Goal: Task Accomplishment & Management: Manage account settings

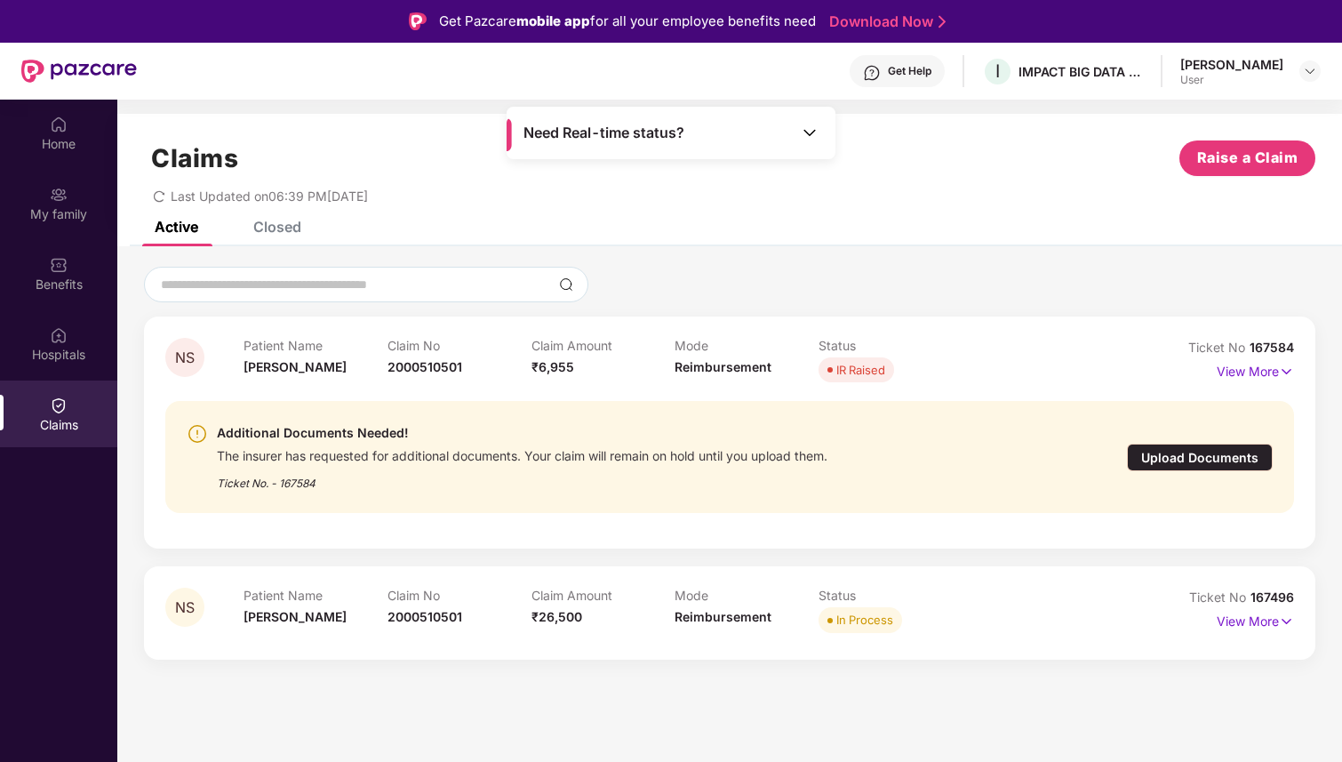
click at [1210, 459] on div "Upload Documents" at bounding box center [1200, 457] width 146 height 28
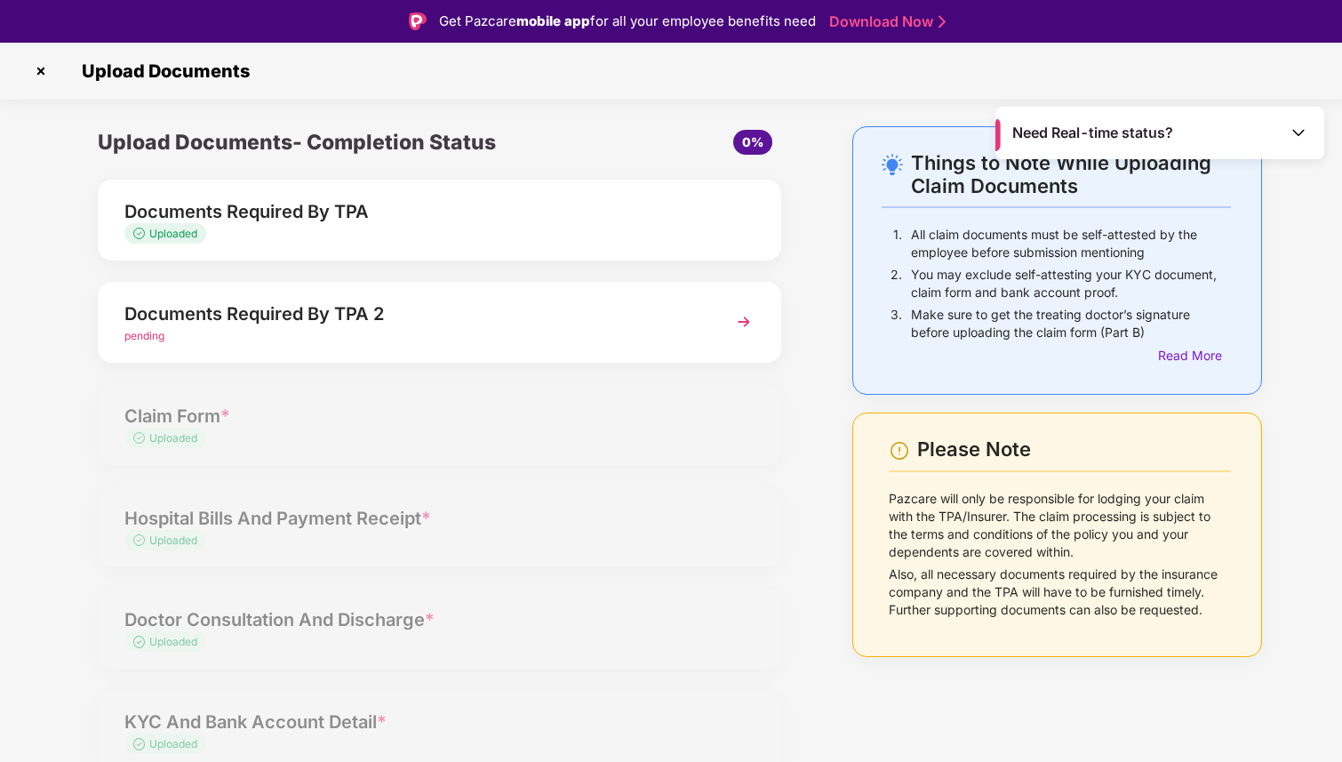
click at [744, 323] on img at bounding box center [744, 322] width 32 height 32
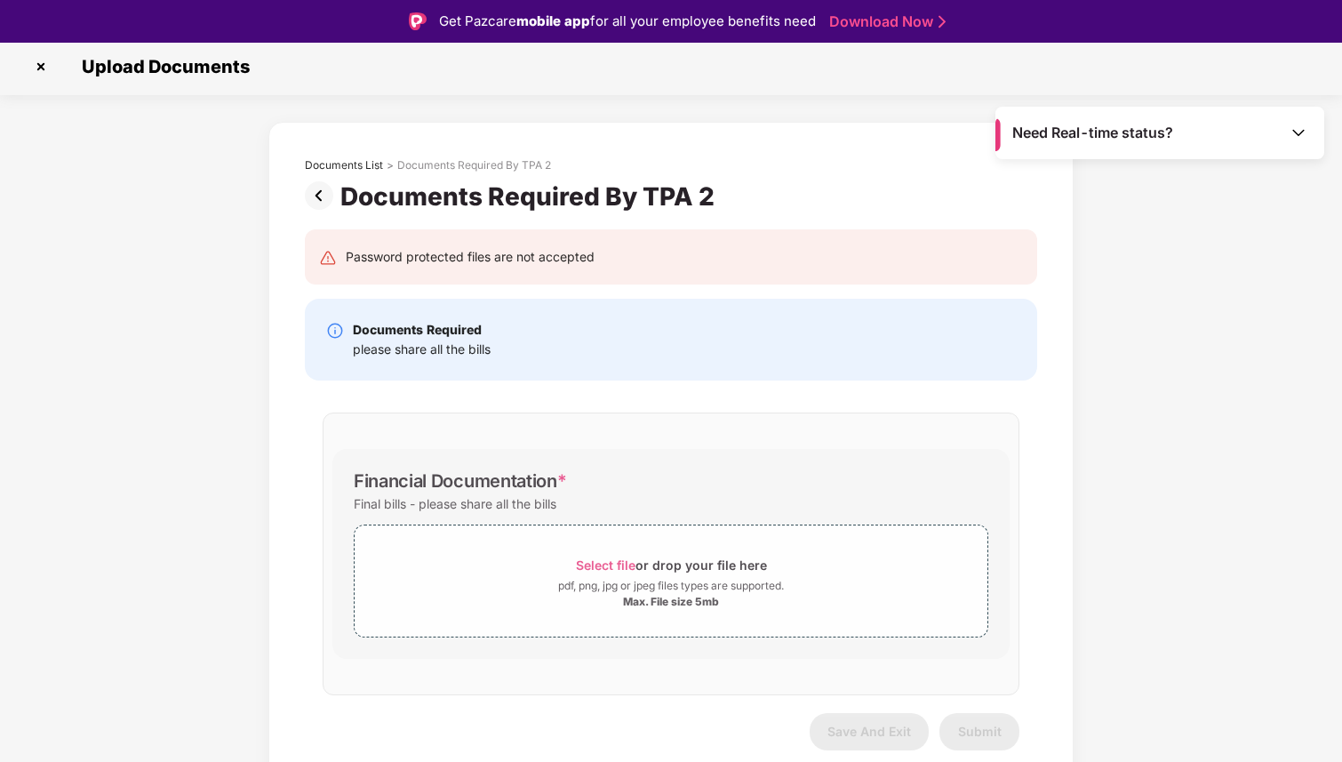
scroll to position [43, 0]
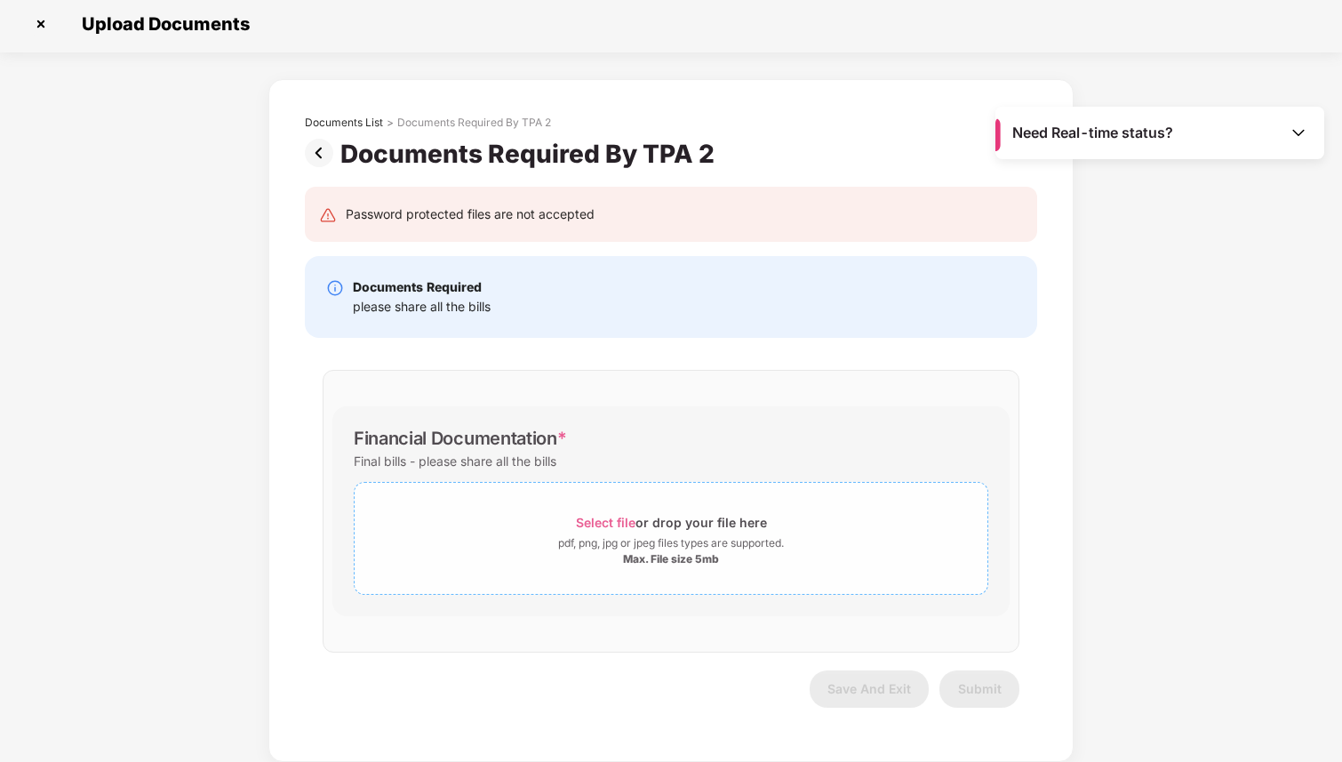
click at [622, 522] on span "Select file" at bounding box center [606, 521] width 60 height 15
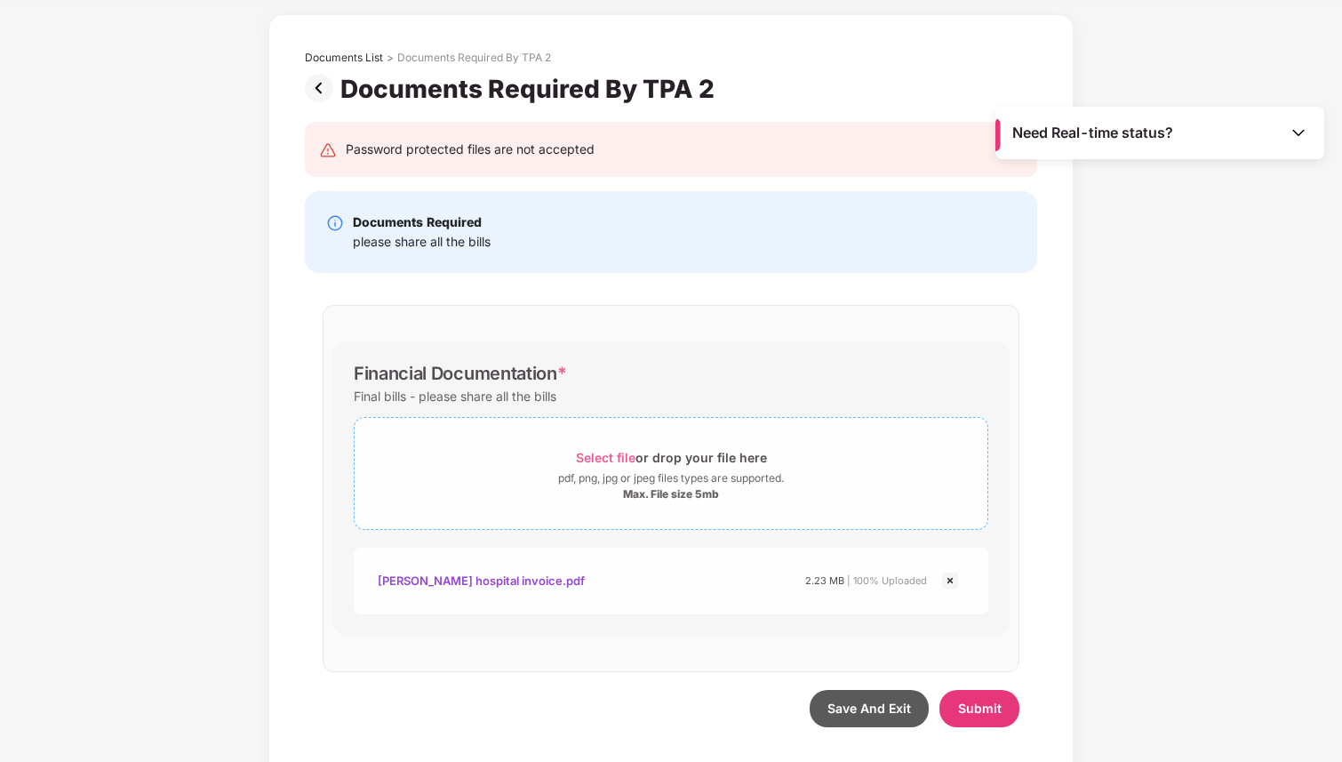
scroll to position [89, 0]
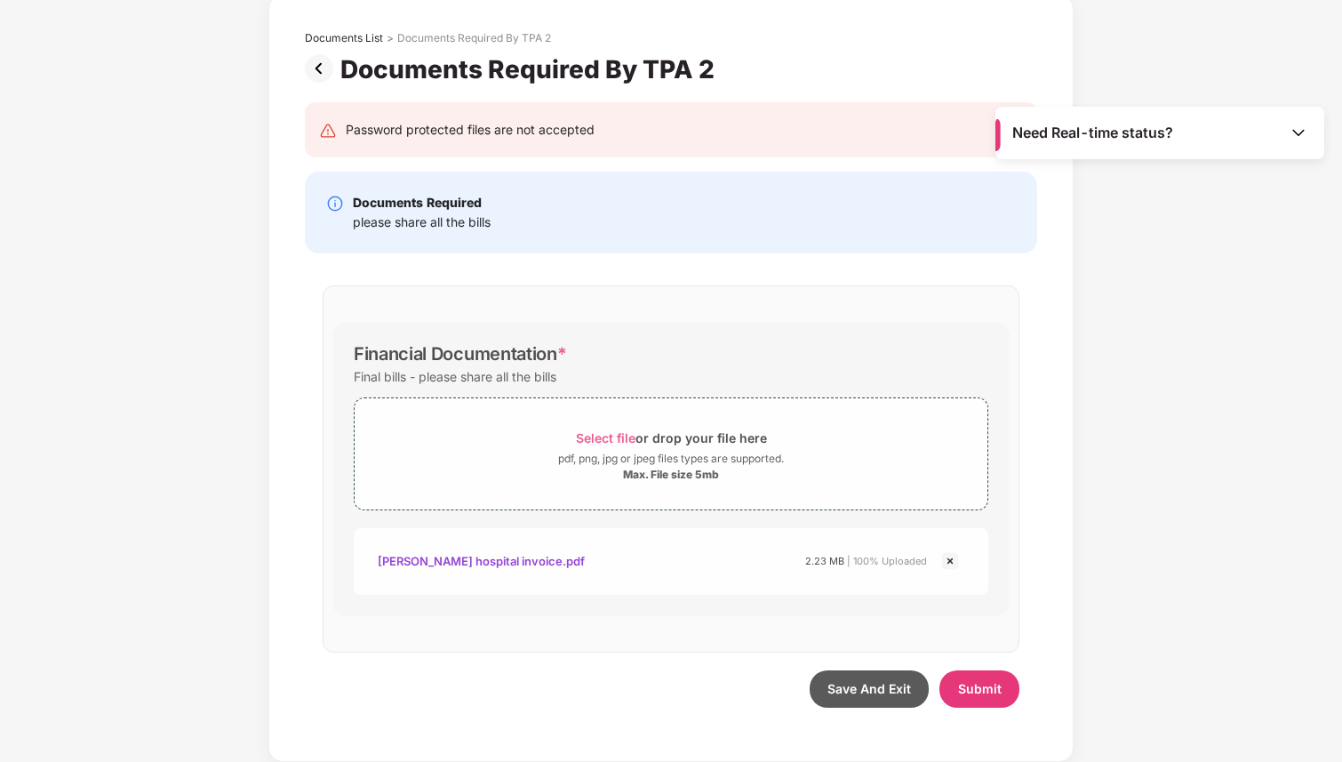
click at [948, 558] on img at bounding box center [949, 560] width 21 height 21
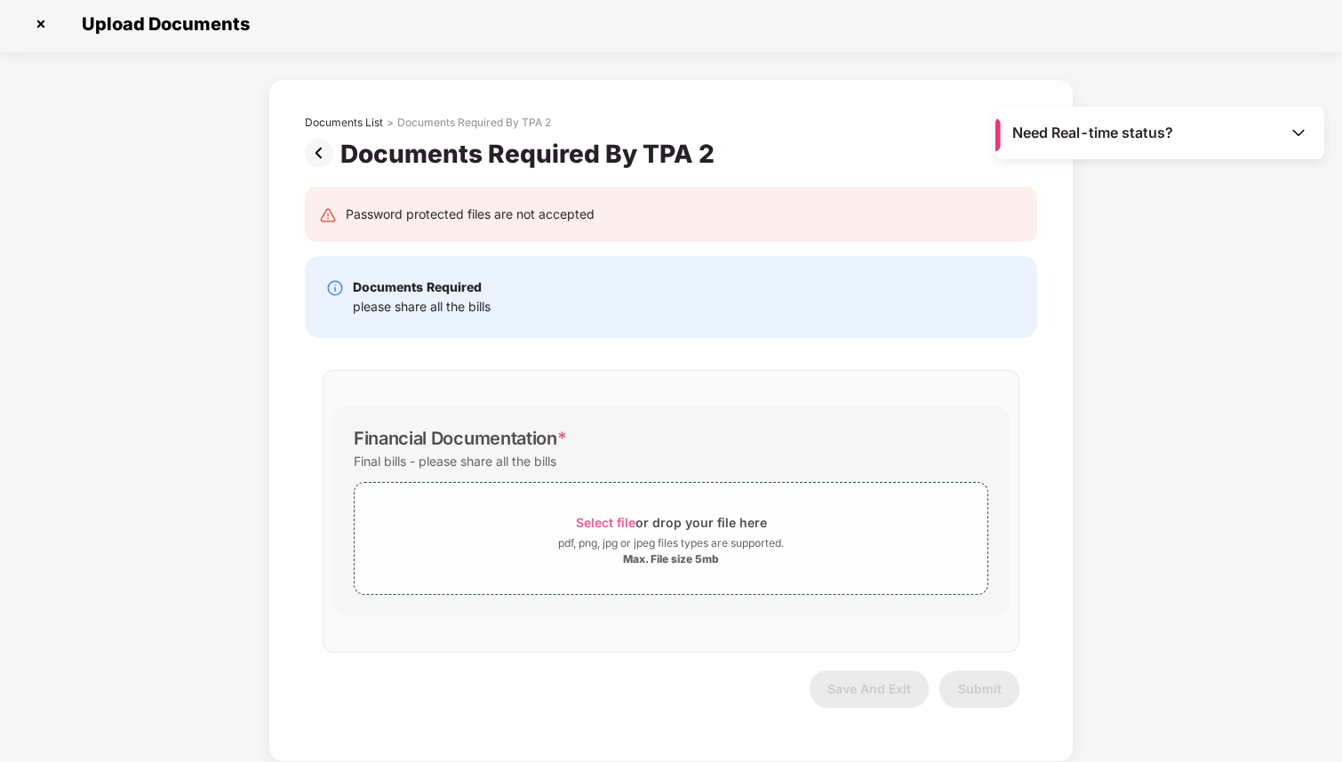
scroll to position [4, 0]
click at [604, 521] on span "Select file" at bounding box center [606, 521] width 60 height 15
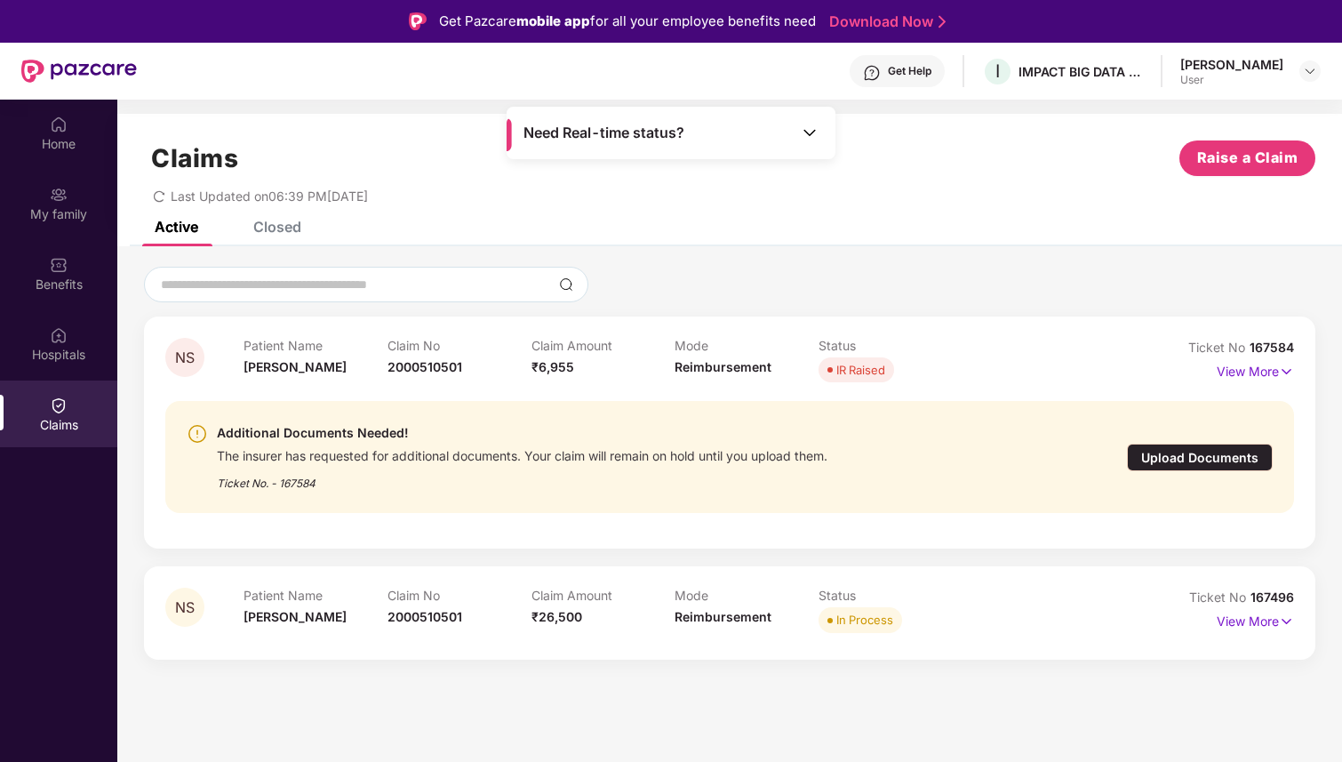
click at [1178, 458] on div "Upload Documents" at bounding box center [1200, 457] width 146 height 28
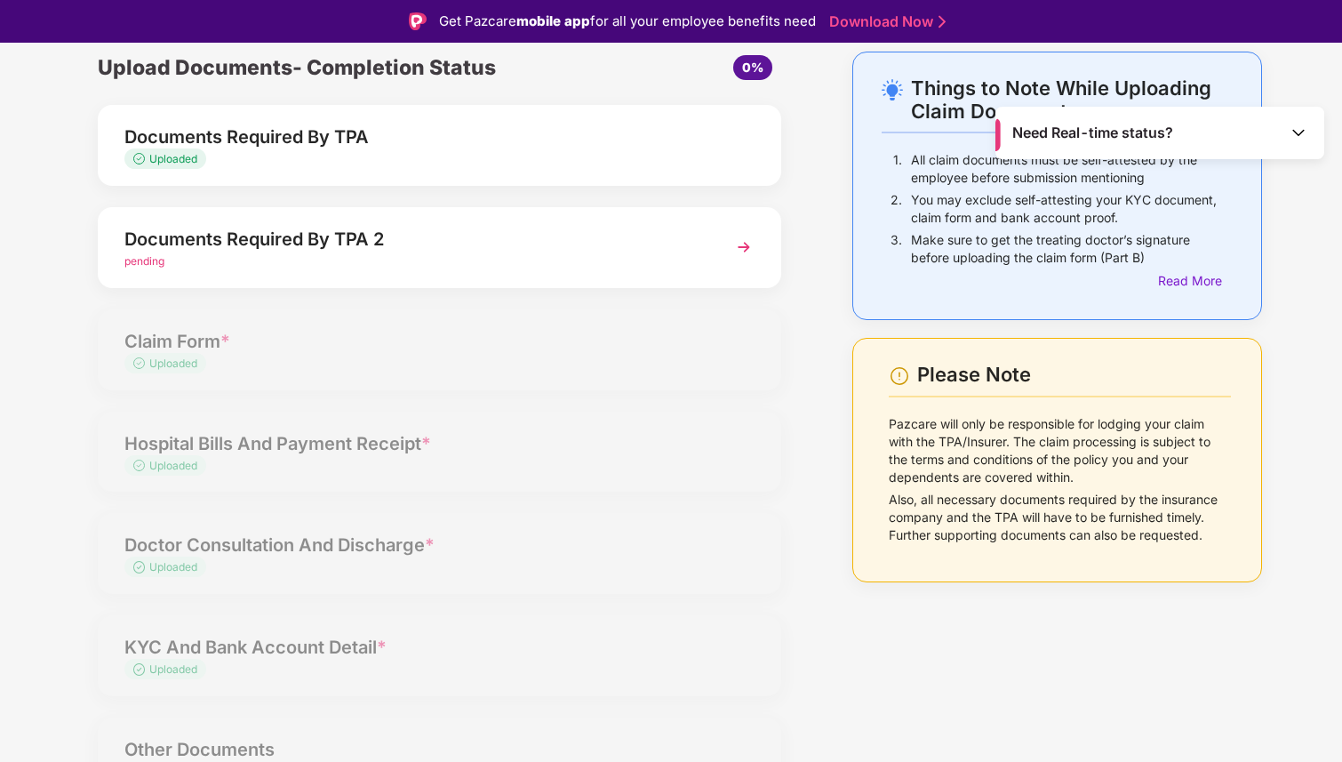
scroll to position [96, 0]
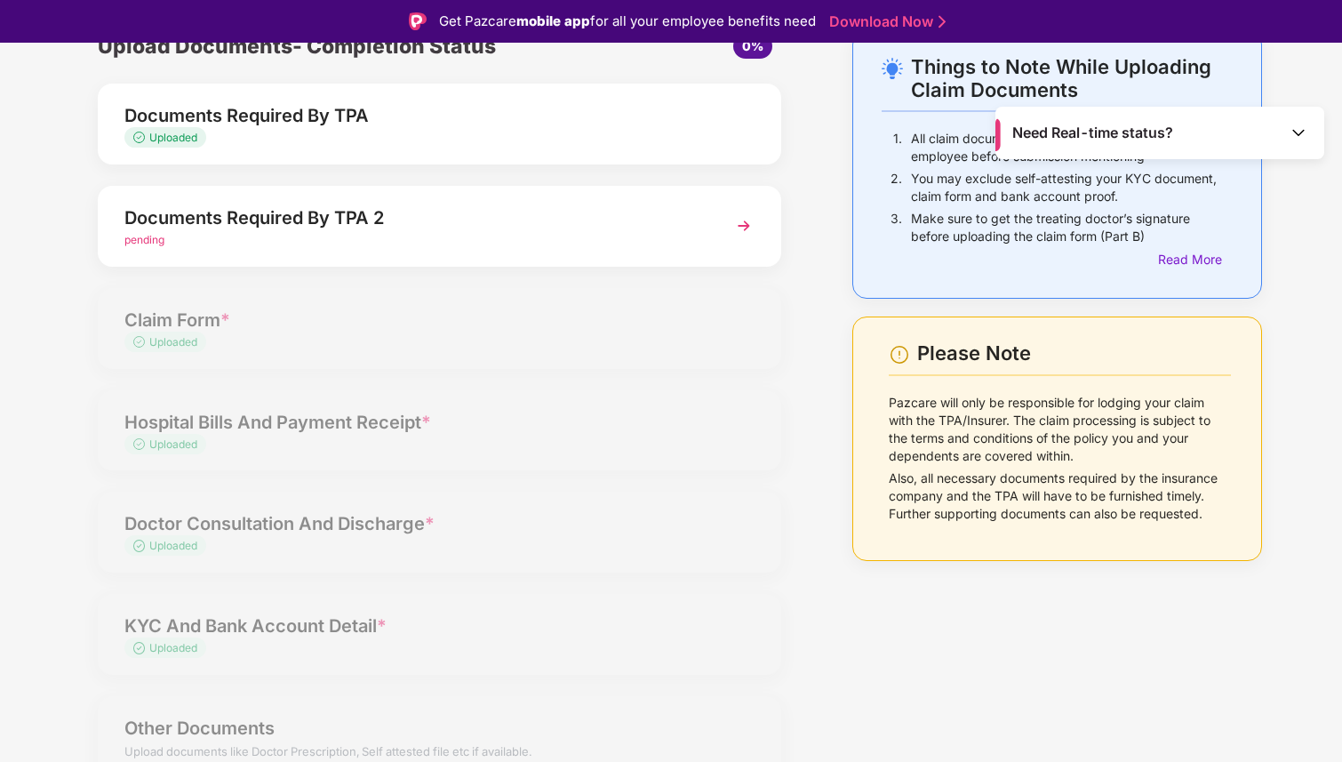
click at [361, 313] on div "Upload Documents- Completion Status 0% Documents Required By TPA Uploaded Docum…" at bounding box center [439, 417] width 719 height 774
click at [181, 357] on div "Upload Documents- Completion Status 0% Documents Required By TPA Uploaded Docum…" at bounding box center [439, 417] width 719 height 774
click at [156, 303] on div "Upload Documents- Completion Status 0% Documents Required By TPA Uploaded Docum…" at bounding box center [439, 417] width 719 height 774
click at [200, 426] on div "Upload Documents- Completion Status 0% Documents Required By TPA Uploaded Docum…" at bounding box center [439, 417] width 719 height 774
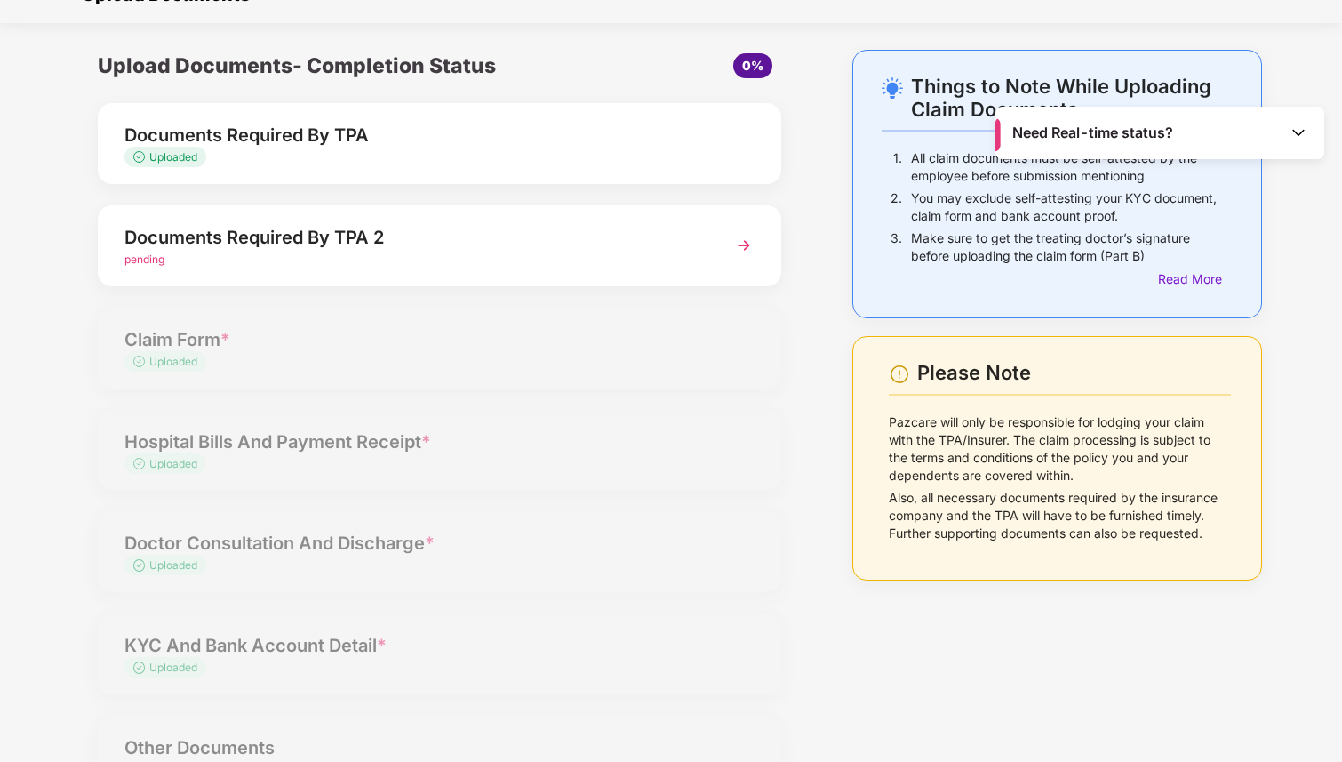
scroll to position [0, 0]
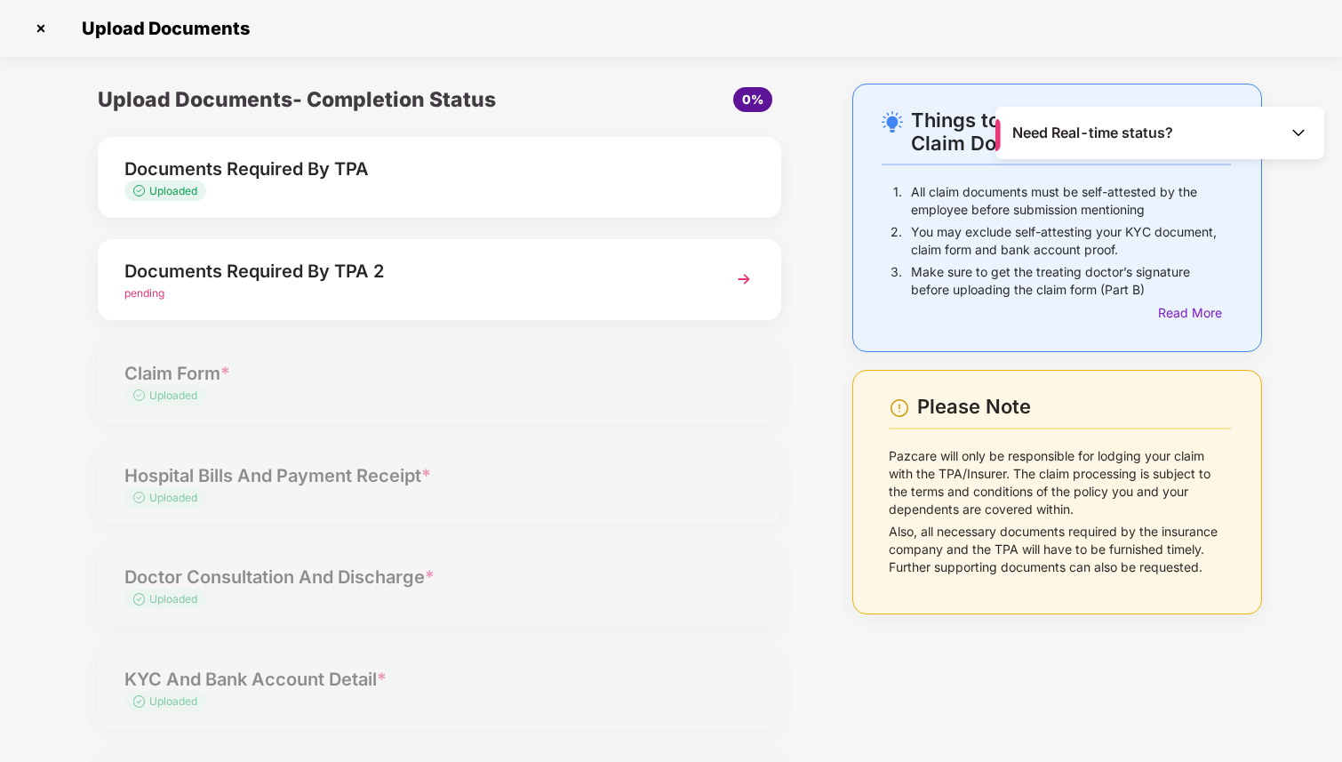
click at [45, 29] on img at bounding box center [41, 28] width 28 height 28
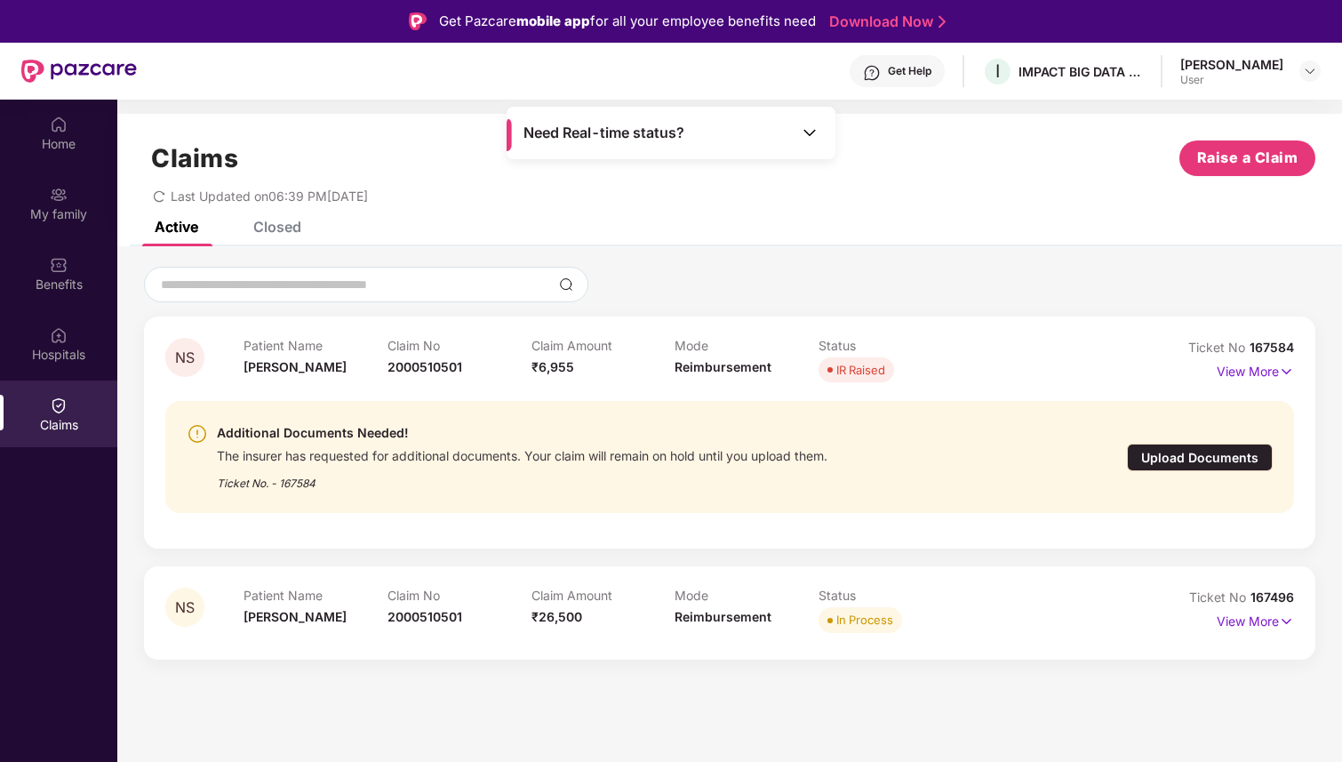
click at [74, 420] on div "Claims" at bounding box center [58, 425] width 117 height 18
click at [53, 322] on div "Hospitals" at bounding box center [58, 343] width 117 height 67
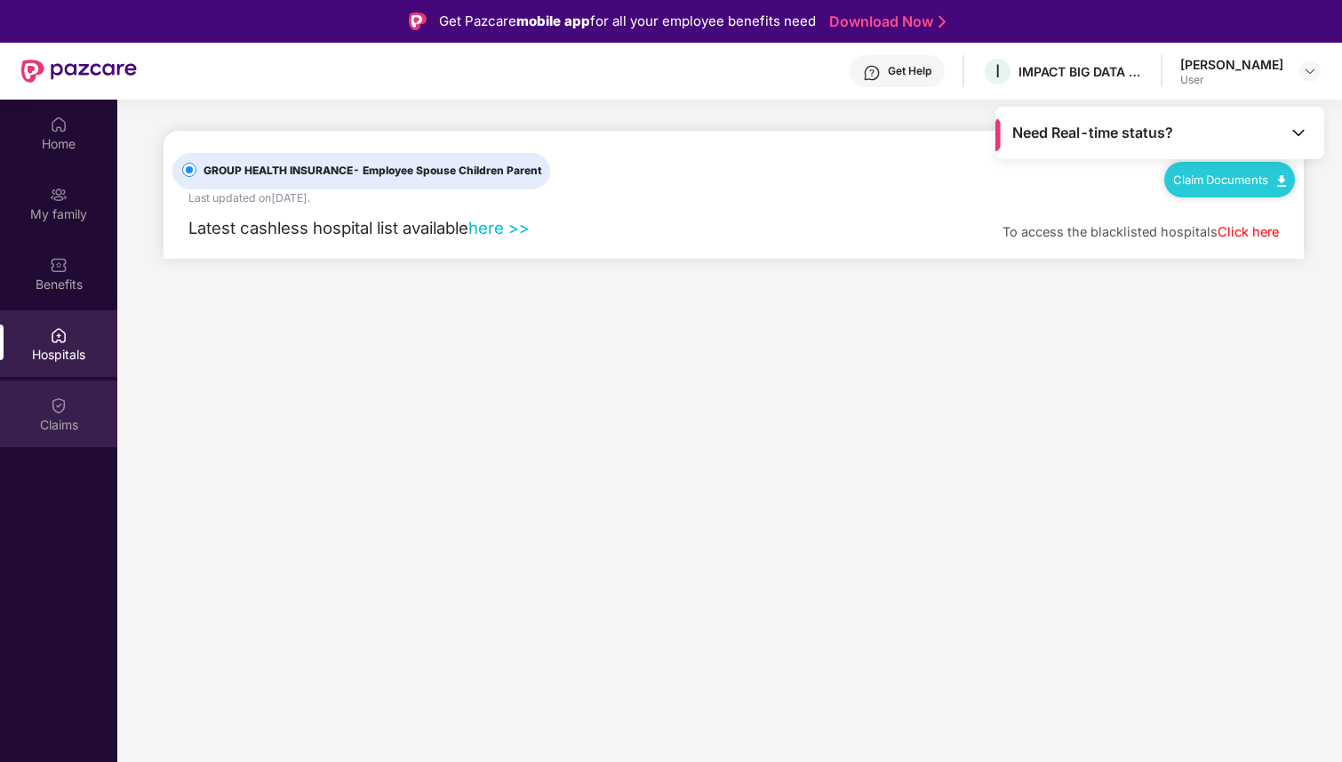
click at [63, 400] on img at bounding box center [59, 405] width 18 height 18
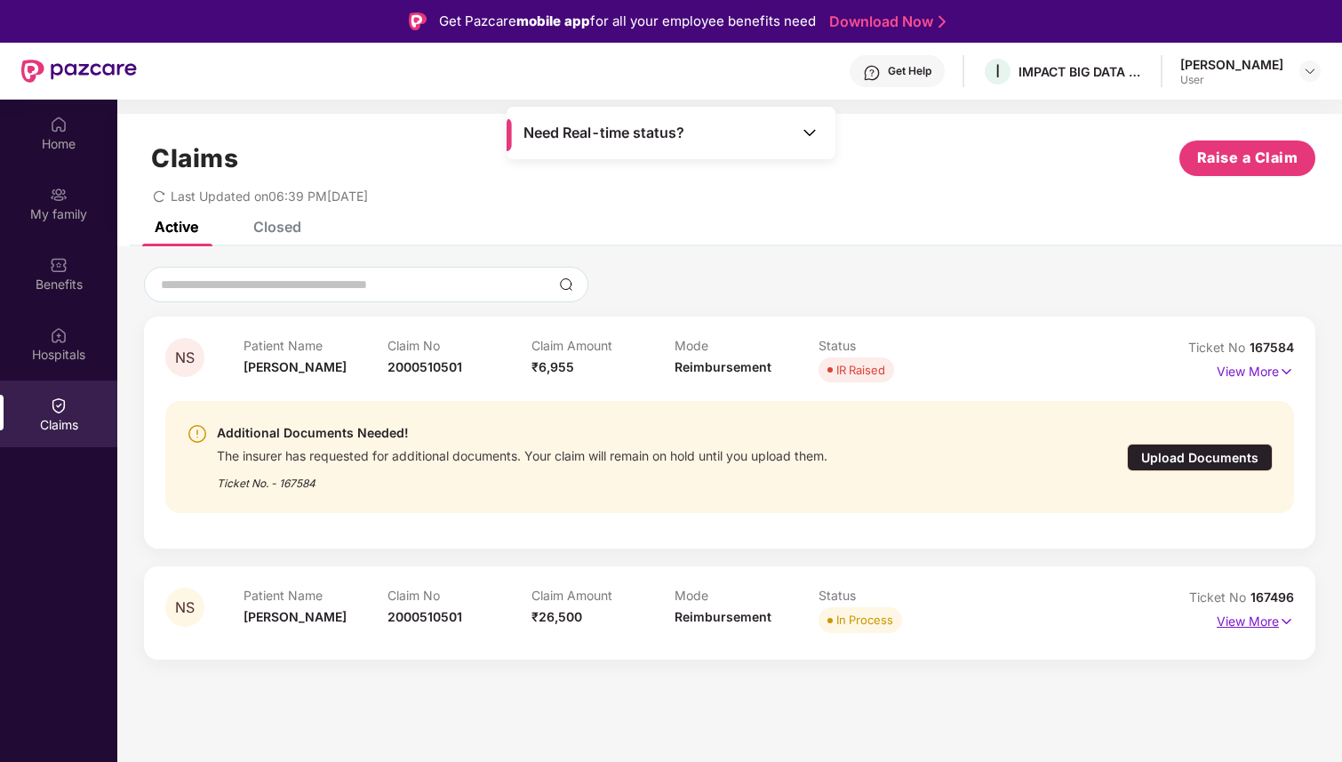
click at [1279, 626] on img at bounding box center [1286, 621] width 15 height 20
click at [1168, 458] on div "Upload Documents" at bounding box center [1200, 457] width 146 height 28
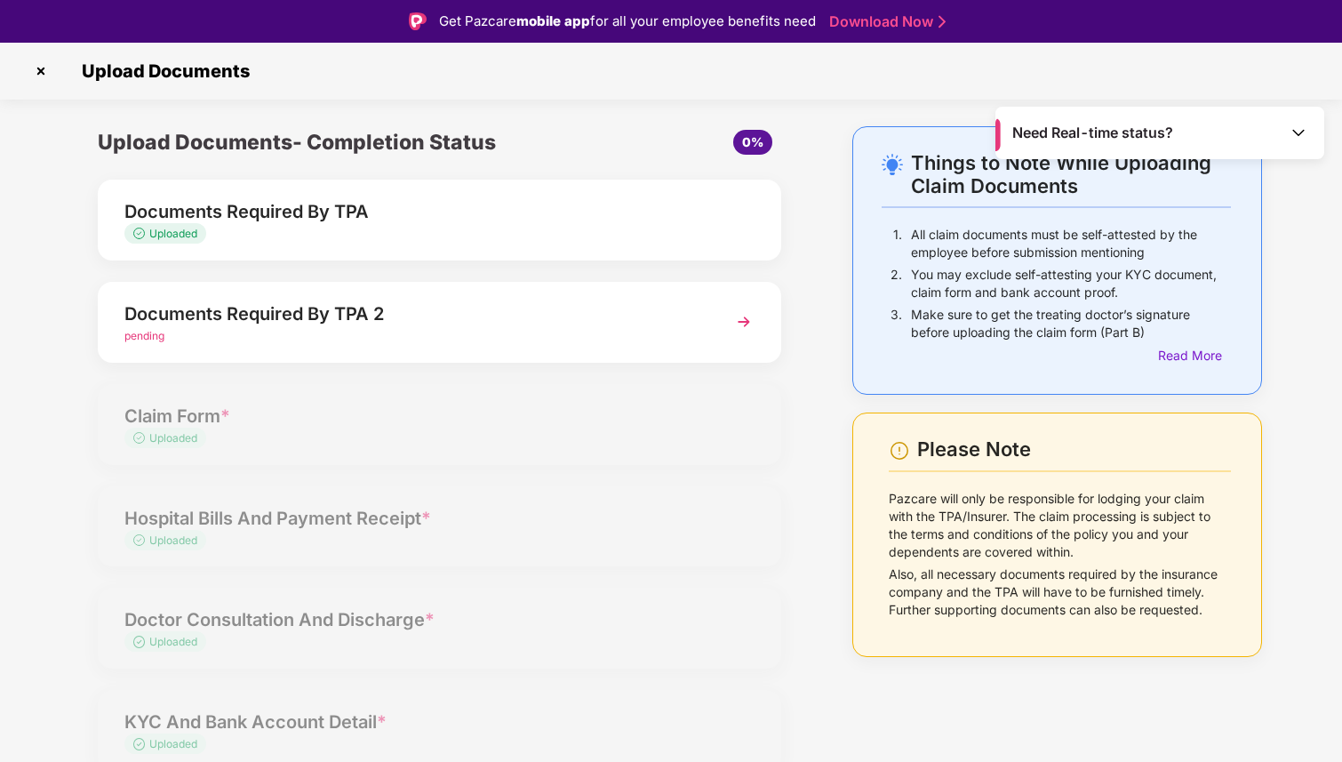
click at [740, 324] on img at bounding box center [744, 322] width 32 height 32
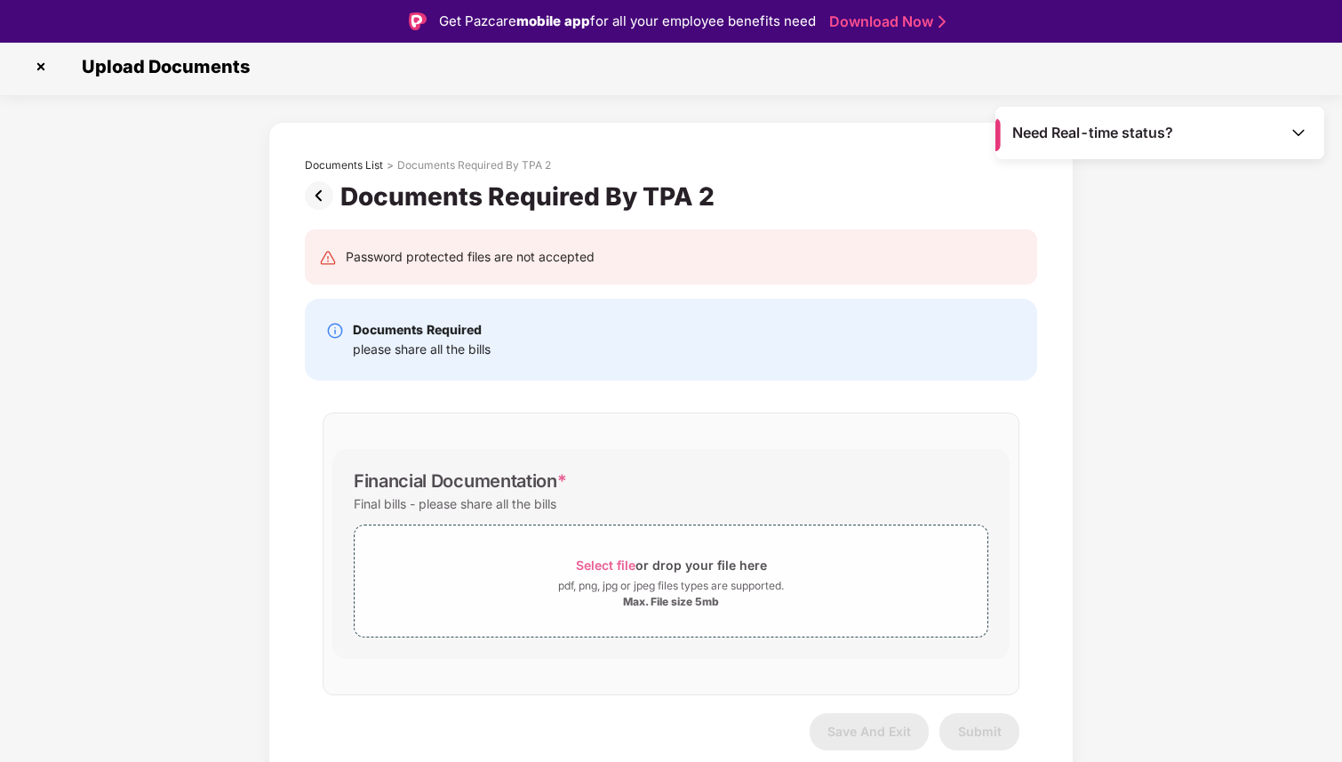
scroll to position [43, 0]
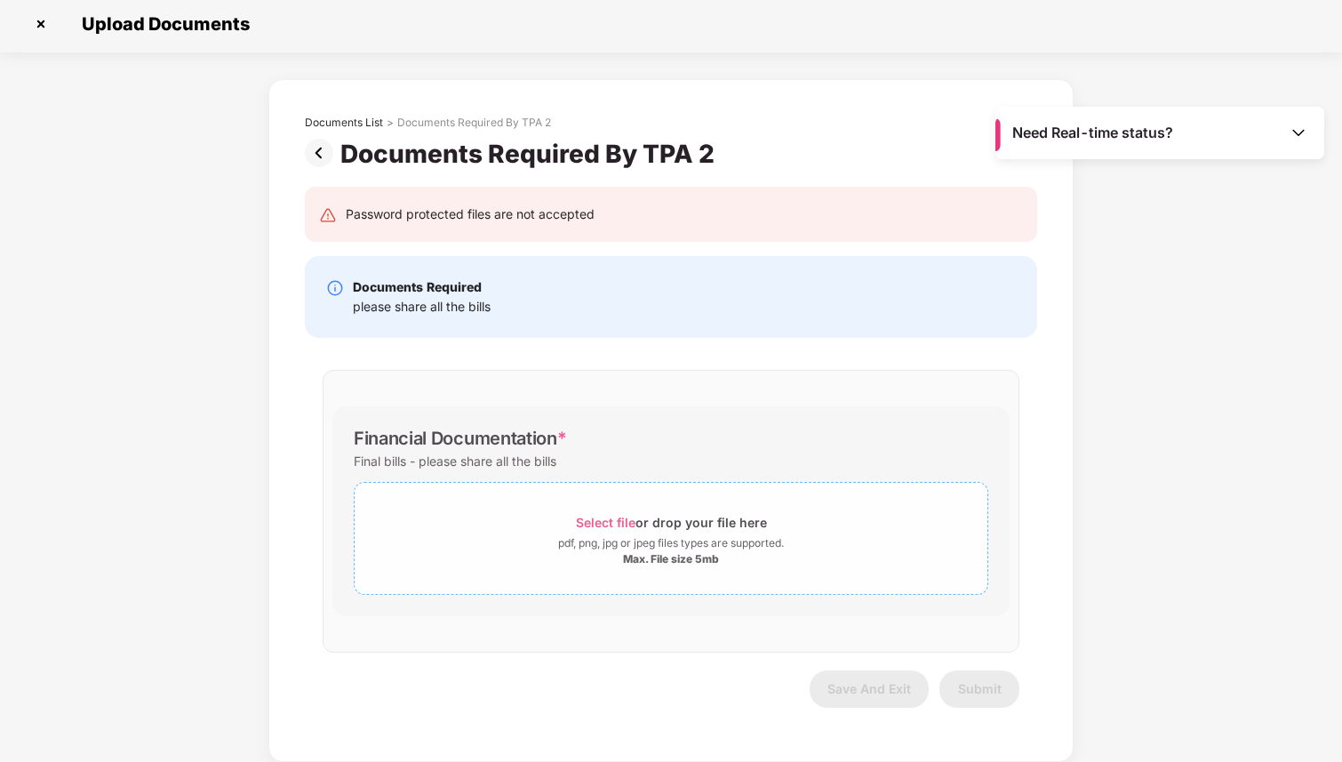
click at [615, 514] on span "Select file" at bounding box center [606, 521] width 60 height 15
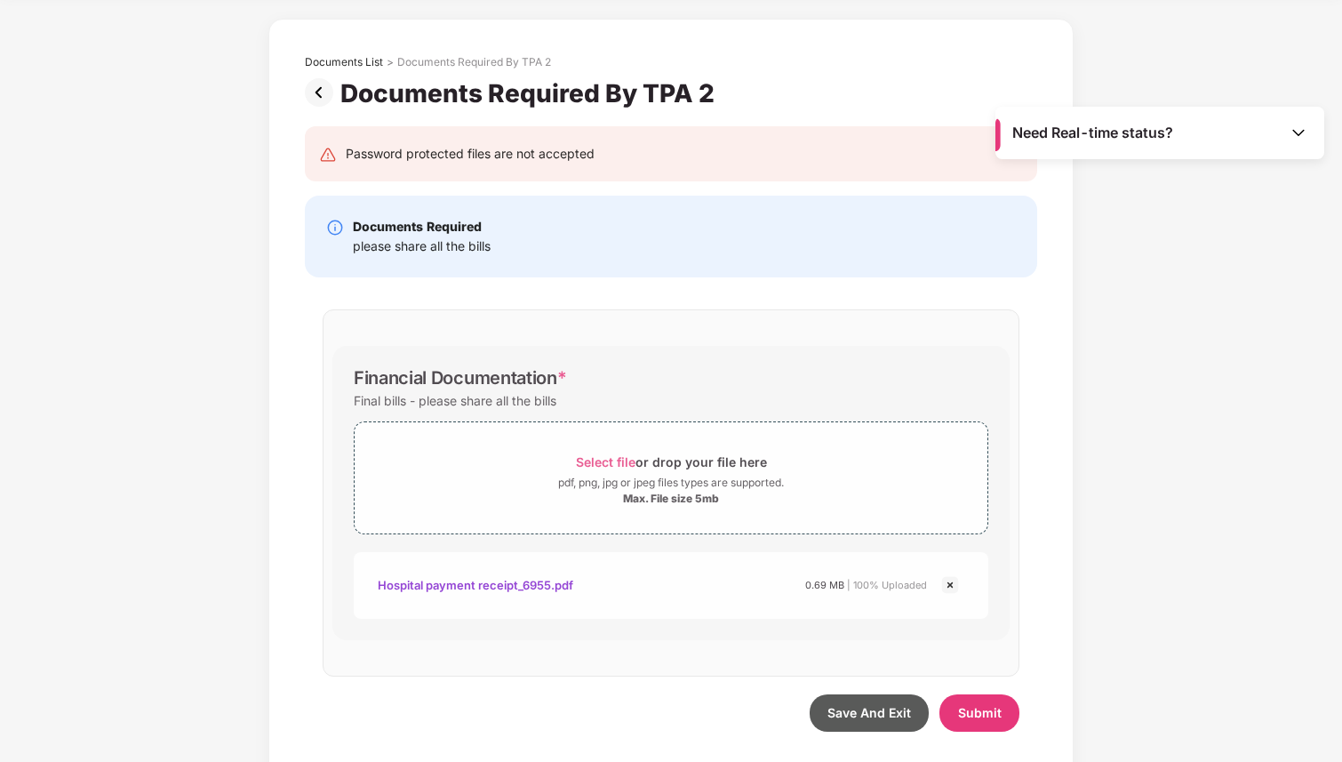
scroll to position [89, 0]
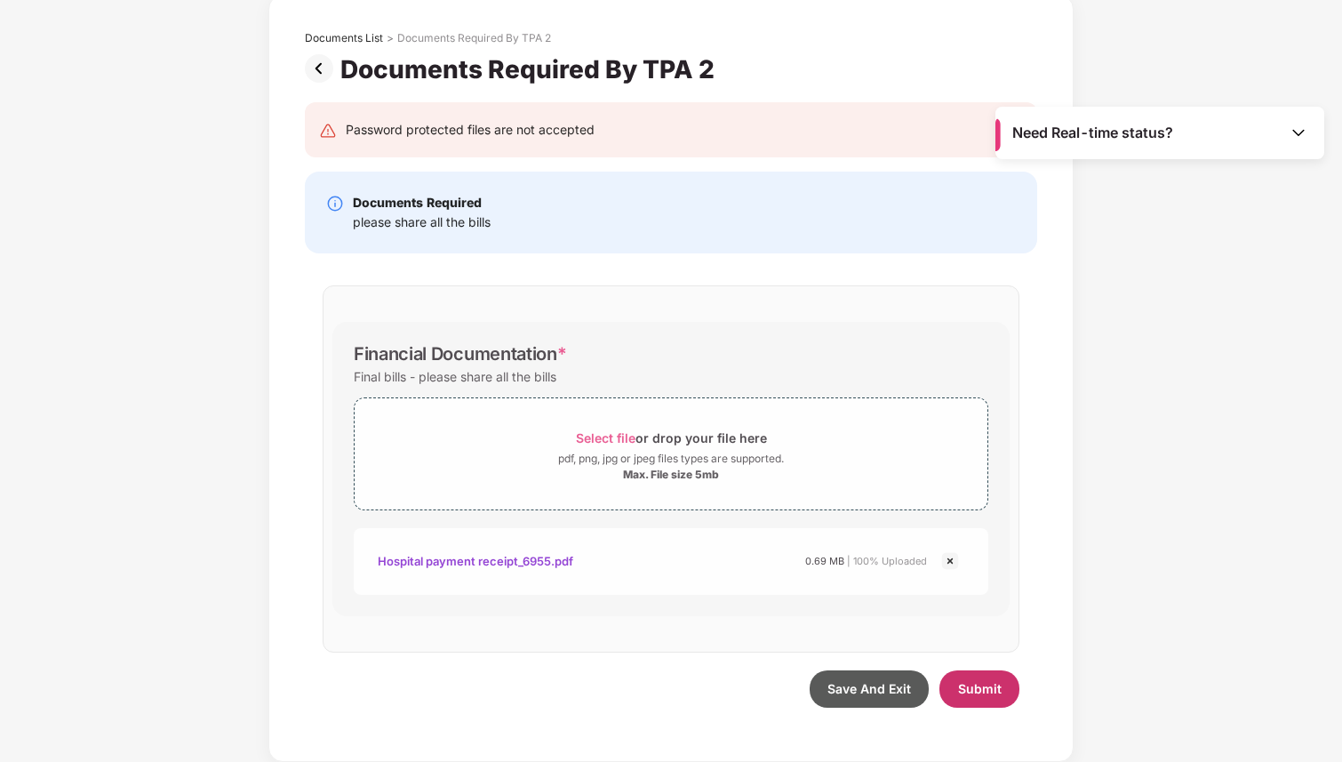
click at [994, 691] on span "Submit" at bounding box center [980, 688] width 44 height 15
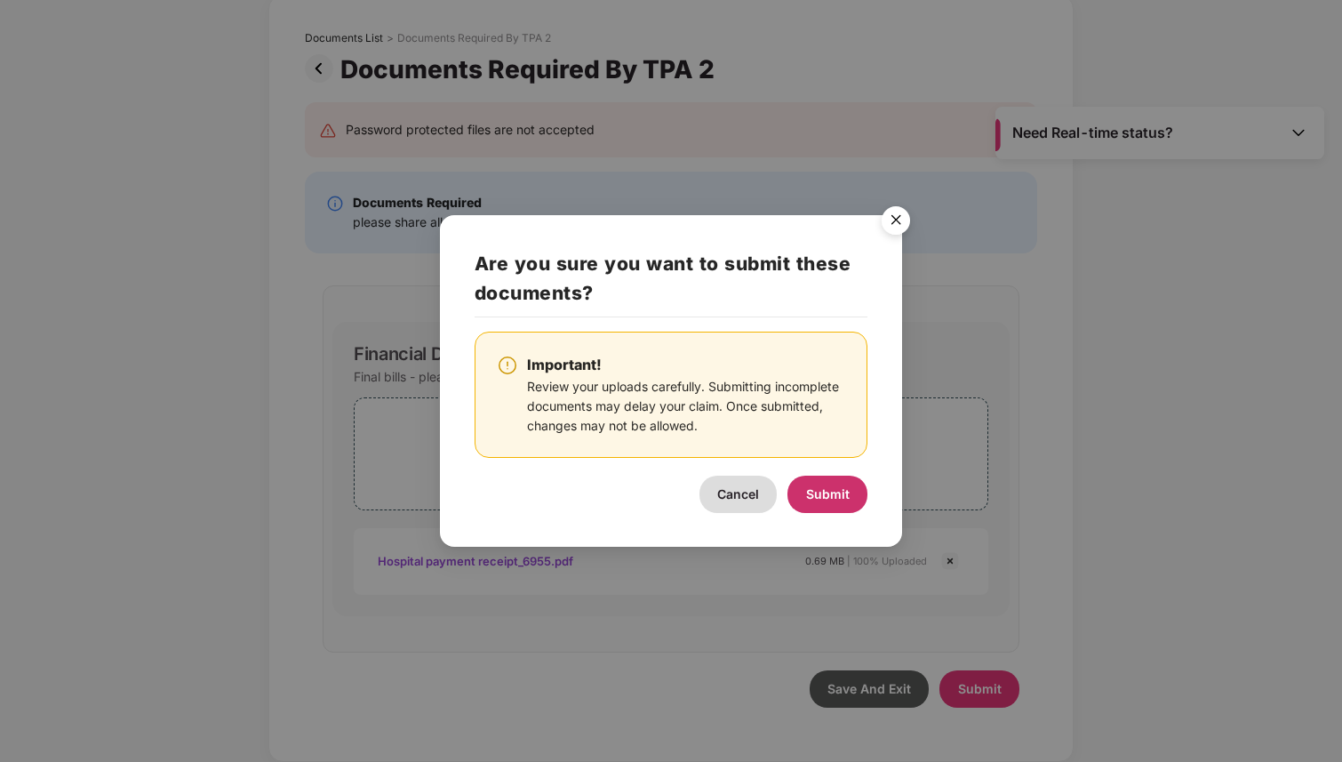
click at [835, 491] on span "Submit" at bounding box center [828, 493] width 44 height 15
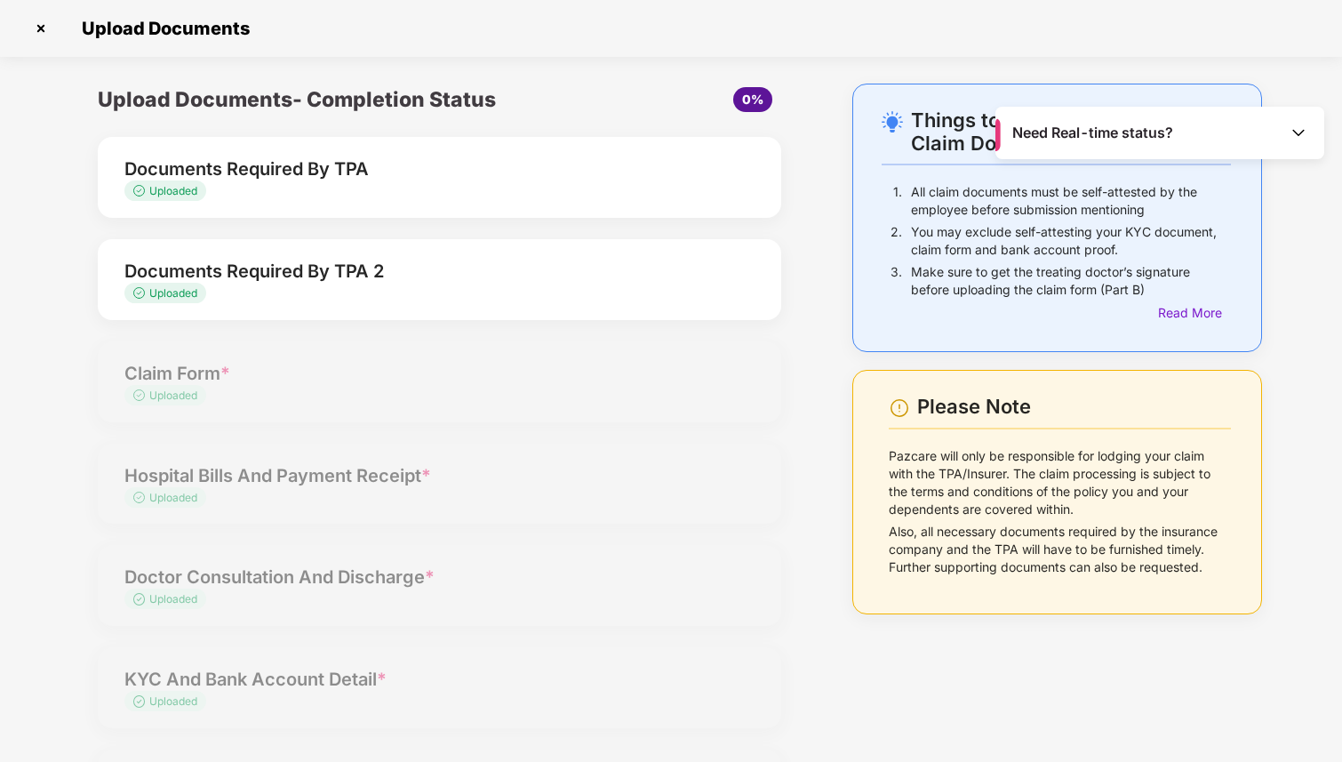
click at [43, 27] on img at bounding box center [41, 28] width 28 height 28
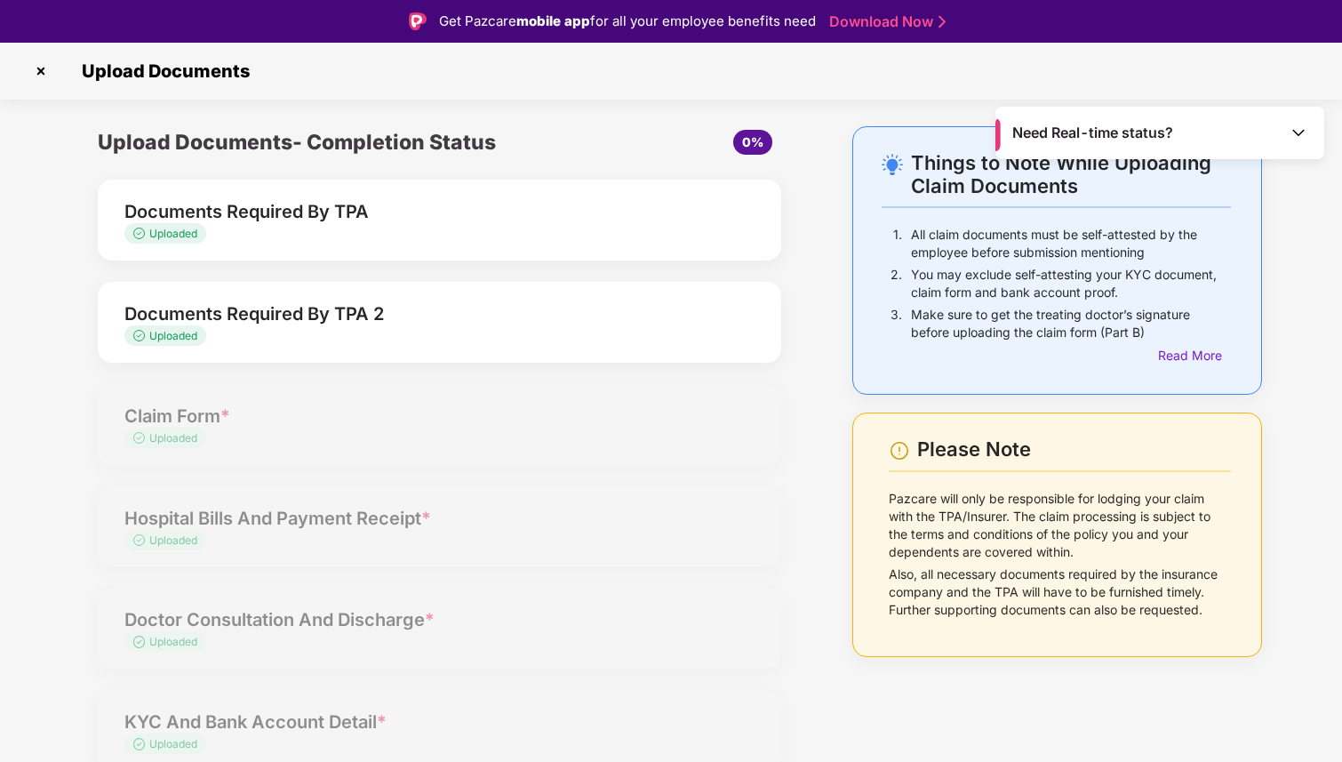
click at [38, 70] on img at bounding box center [41, 71] width 28 height 28
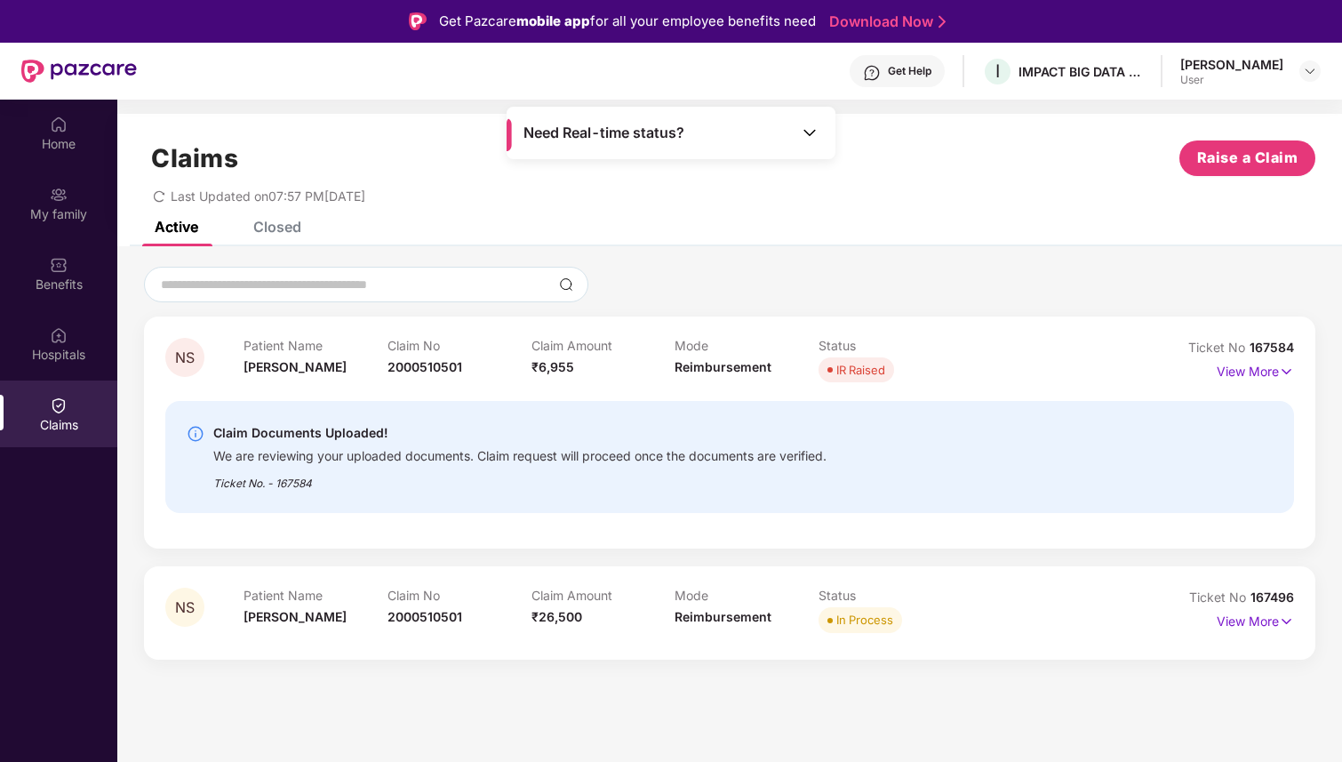
click at [924, 385] on div "Status IR Raised" at bounding box center [890, 362] width 144 height 49
click at [776, 464] on div "Ticket No. - 167584" at bounding box center [519, 478] width 613 height 28
click at [1057, 382] on div "Patient Name Nidhi Sharma Claim No 2000510501 Claim Amount ₹6,955 Mode Reimburs…" at bounding box center [674, 362] width 862 height 49
click at [1169, 492] on div "Claim Documents Uploaded! We are reviewing your uploaded documents. Claim reque…" at bounding box center [729, 457] width 1128 height 112
